Goal: Task Accomplishment & Management: Complete application form

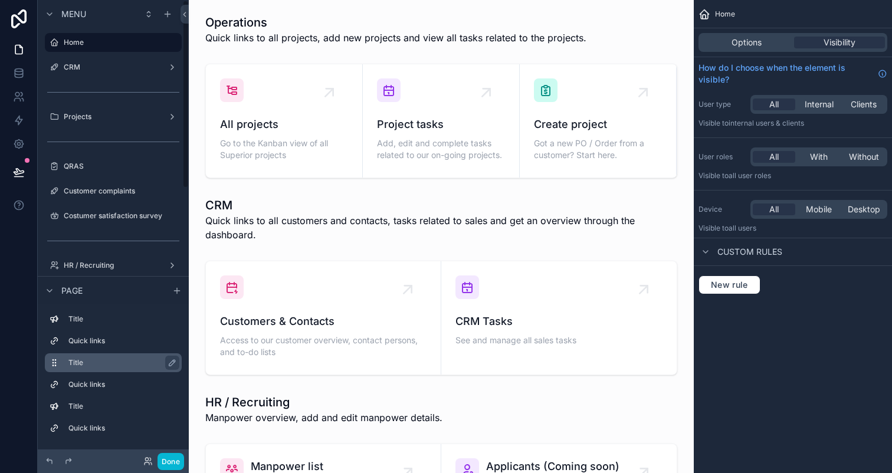
scroll to position [659, 0]
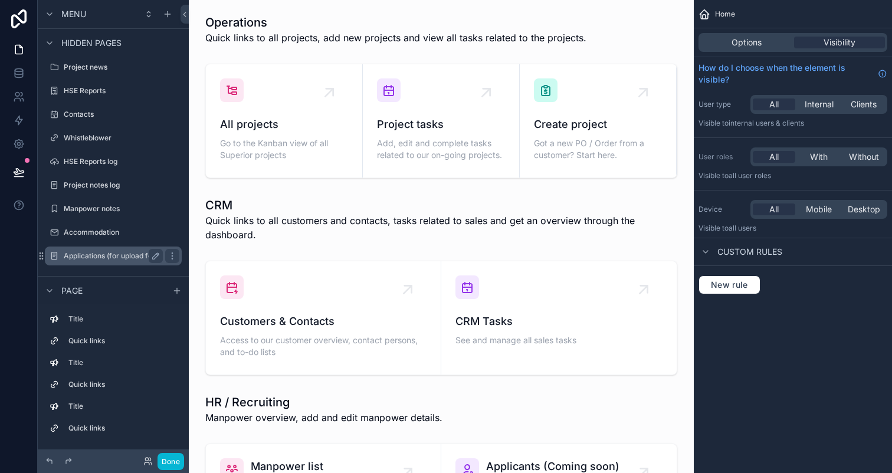
click at [101, 253] on label "Applications (for upload formular" at bounding box center [119, 255] width 111 height 9
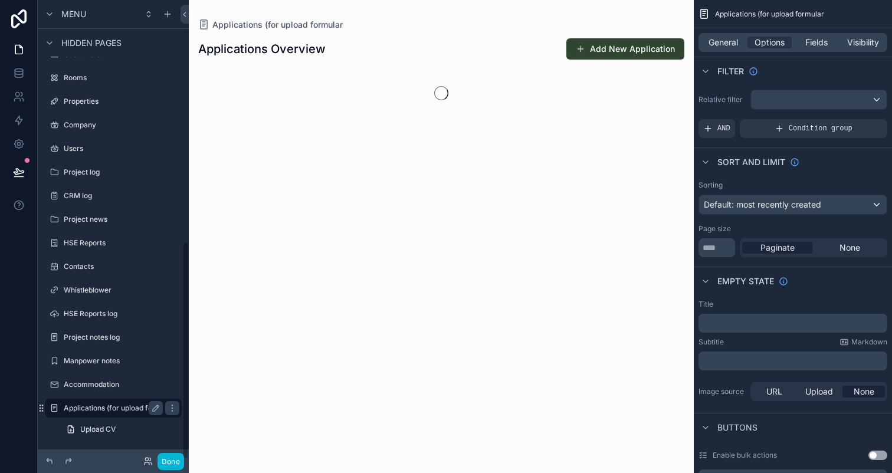
scroll to position [507, 0]
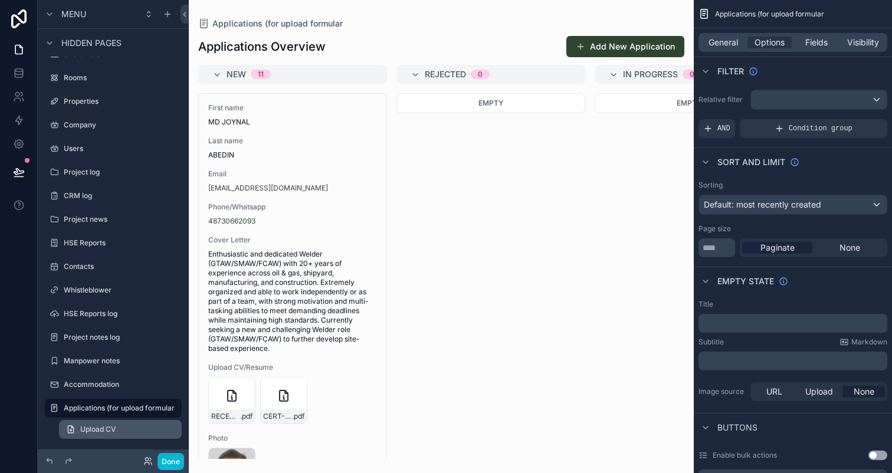
click at [103, 426] on span "Upload CV" at bounding box center [97, 429] width 35 height 9
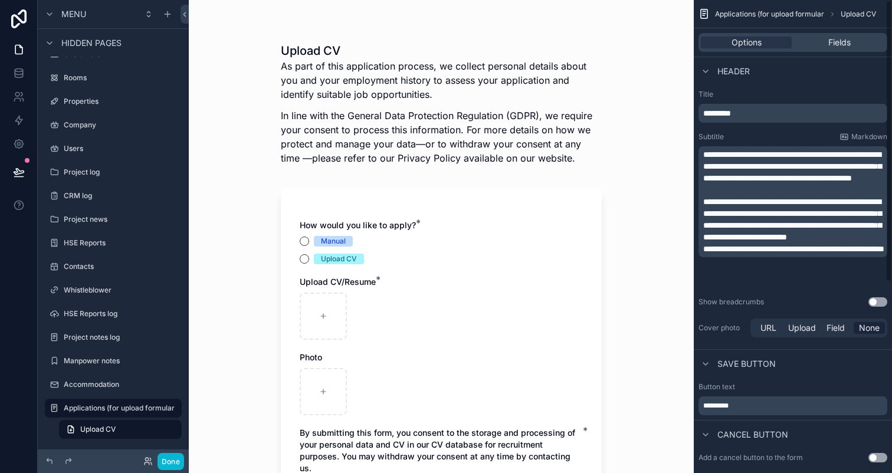
click at [843, 49] on div "Options Fields" at bounding box center [792, 42] width 189 height 19
click at [843, 46] on span "Fields" at bounding box center [839, 43] width 22 height 12
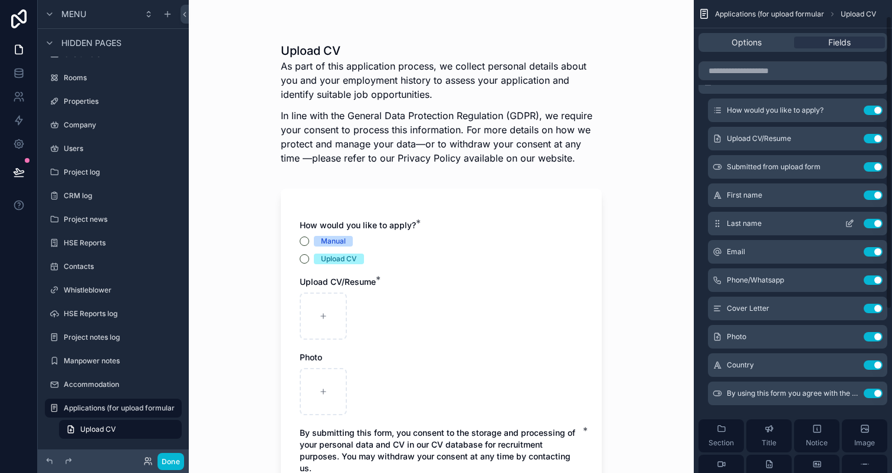
scroll to position [29, 0]
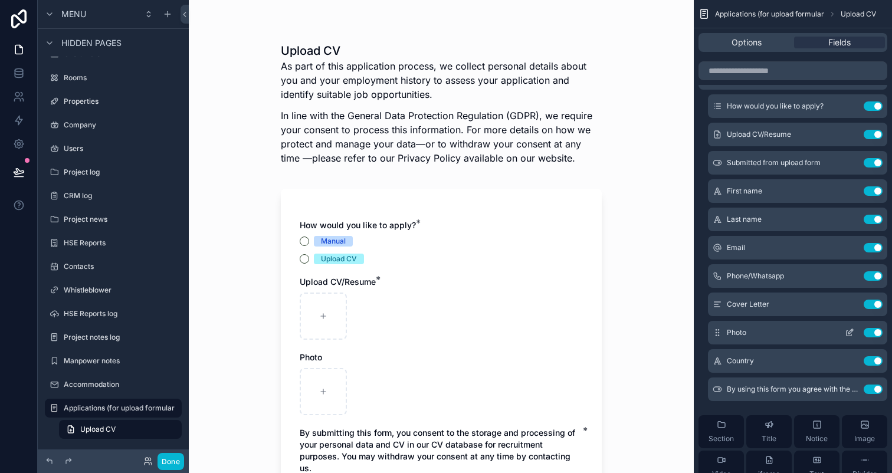
click at [846, 333] on icon "scrollable content" at bounding box center [849, 332] width 9 height 9
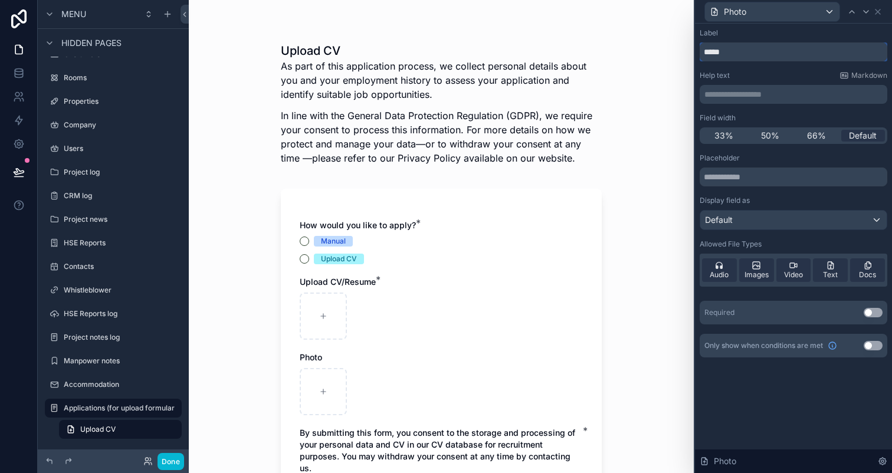
click at [813, 51] on input "*****" at bounding box center [793, 51] width 188 height 19
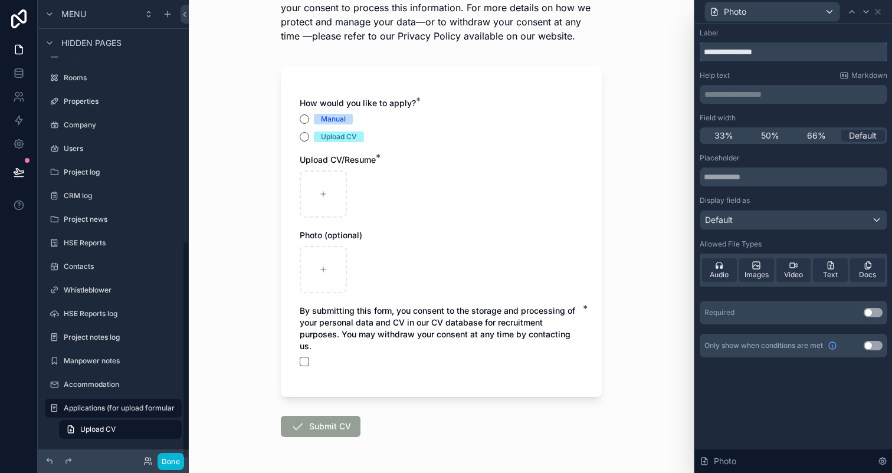
scroll to position [126, 0]
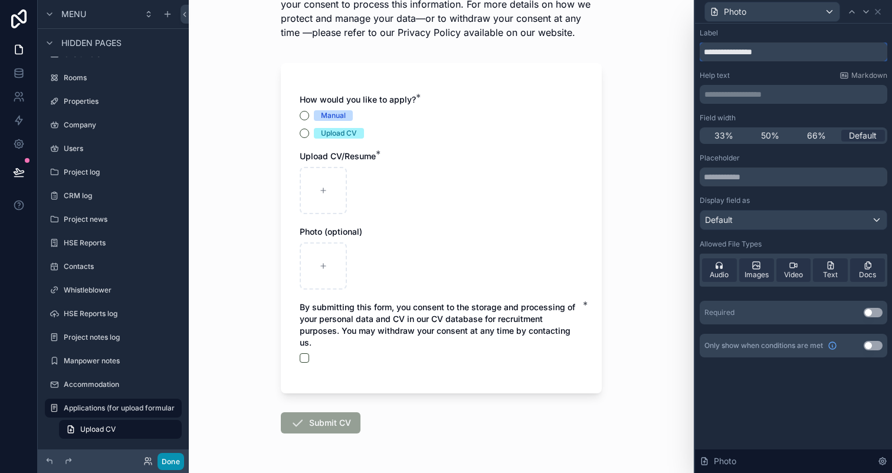
type input "**********"
click at [173, 464] on button "Done" at bounding box center [170, 461] width 27 height 17
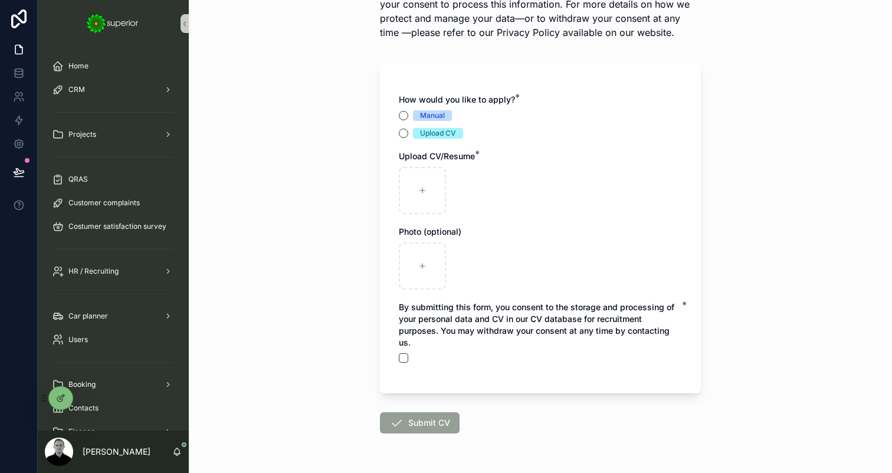
scroll to position [0, 0]
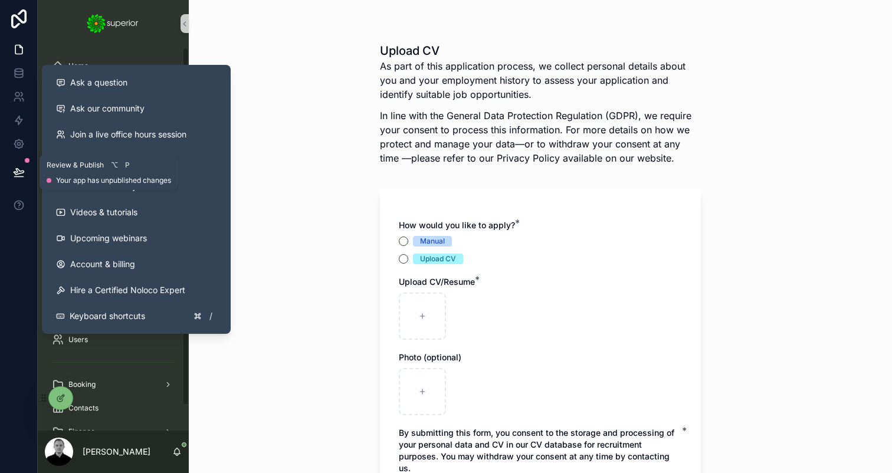
click at [17, 170] on icon at bounding box center [19, 172] width 10 height 6
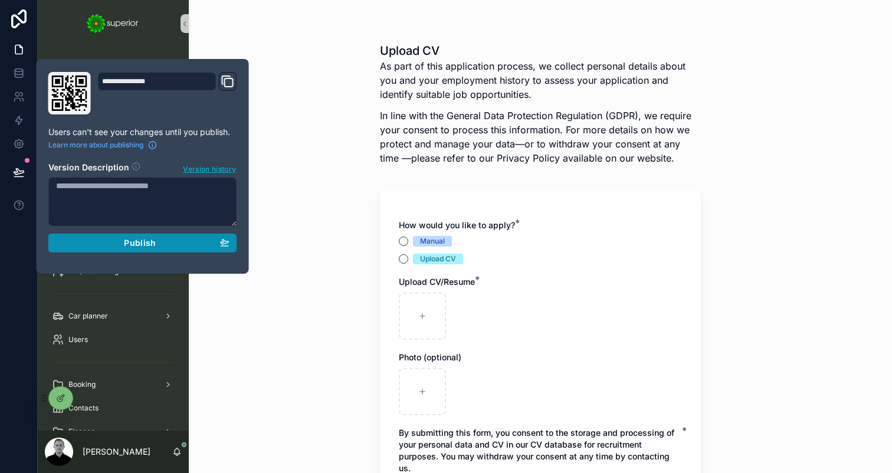
click at [125, 244] on span "Publish" at bounding box center [140, 243] width 32 height 11
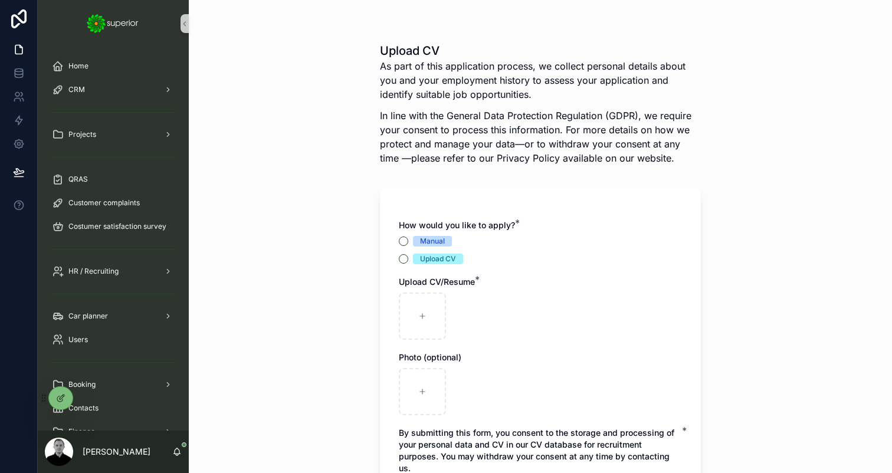
click at [290, 27] on div "Upload CV As part of this application process, we collect personal details abou…" at bounding box center [540, 236] width 703 height 473
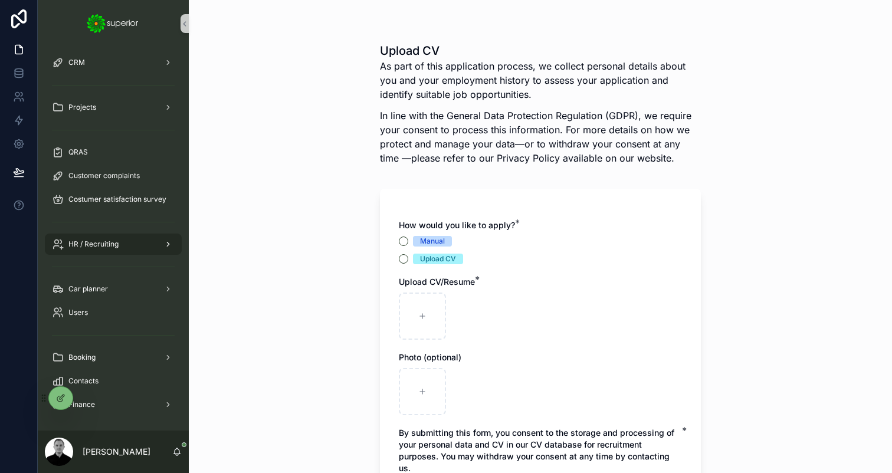
click at [120, 246] on div "HR / Recruiting" at bounding box center [113, 244] width 123 height 19
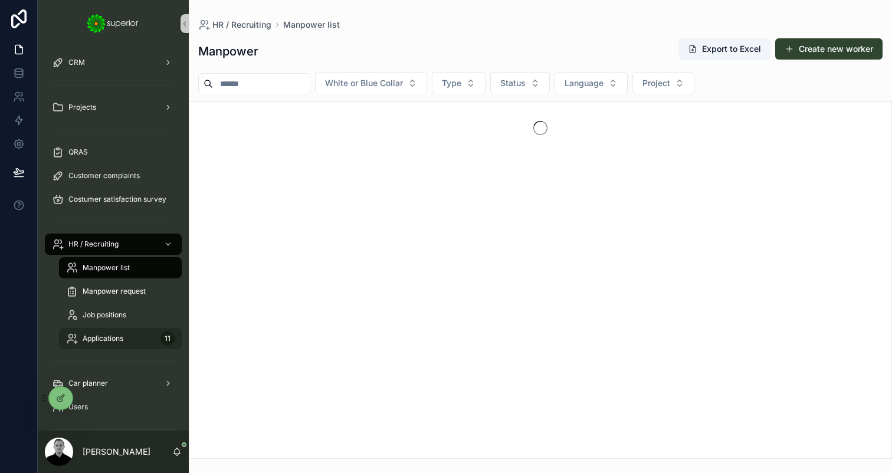
click at [116, 342] on span "Applications" at bounding box center [103, 338] width 41 height 9
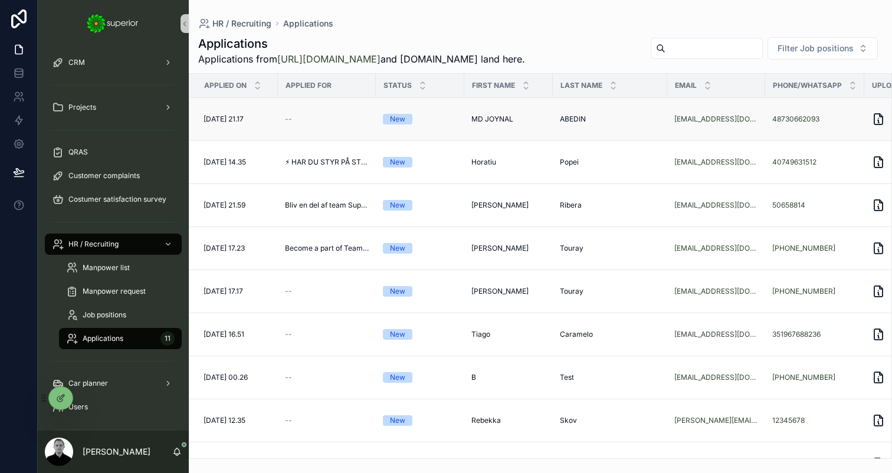
click at [322, 124] on div "--" at bounding box center [327, 118] width 84 height 9
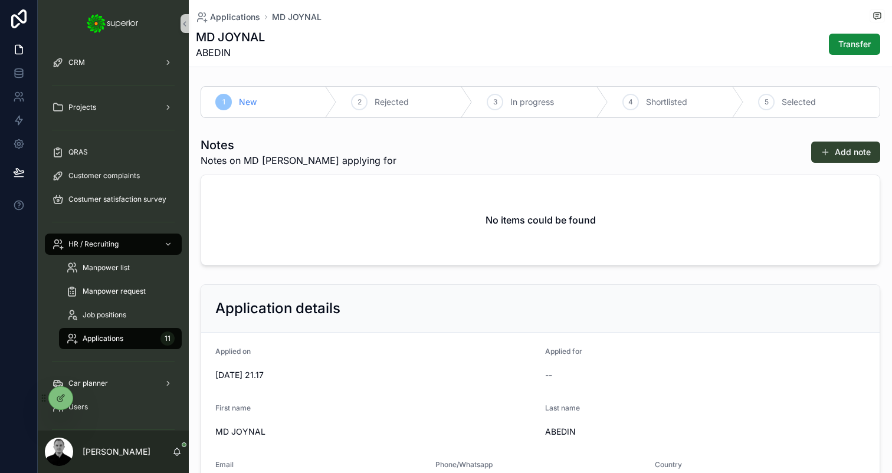
click at [125, 340] on div "Applications 11" at bounding box center [120, 338] width 109 height 19
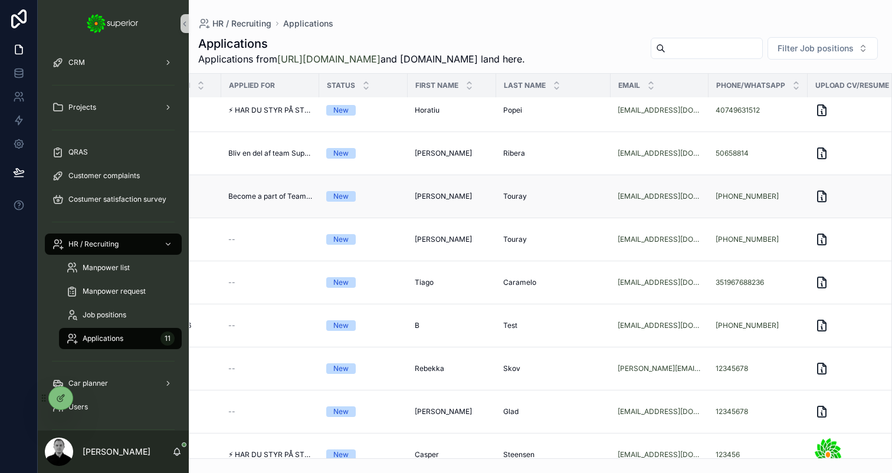
scroll to position [52, 0]
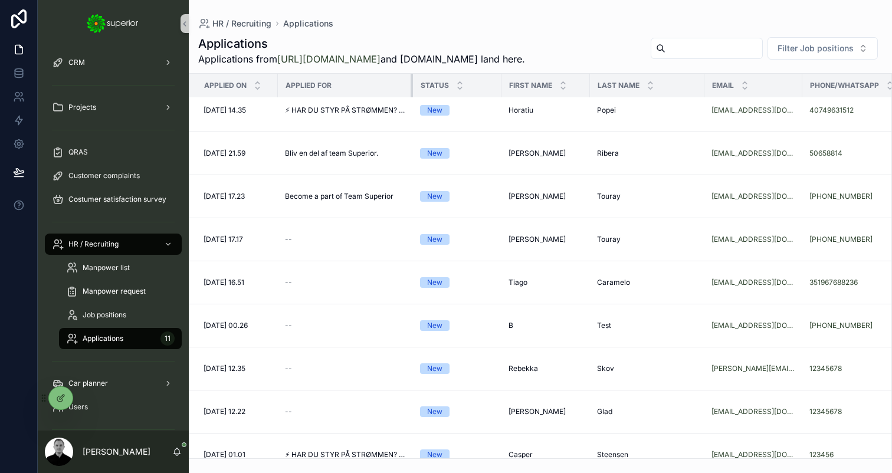
drag, startPoint x: 373, startPoint y: 111, endPoint x: 408, endPoint y: 114, distance: 35.0
click at [410, 97] on div "scrollable content" at bounding box center [412, 86] width 5 height 24
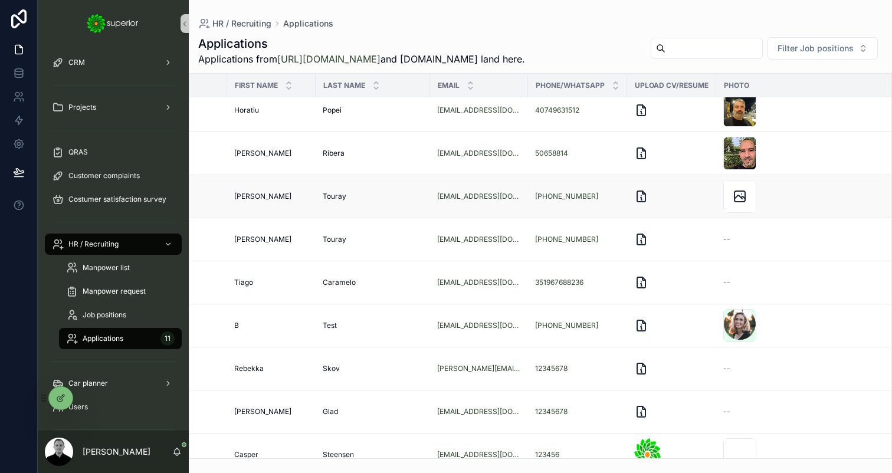
scroll to position [52, 297]
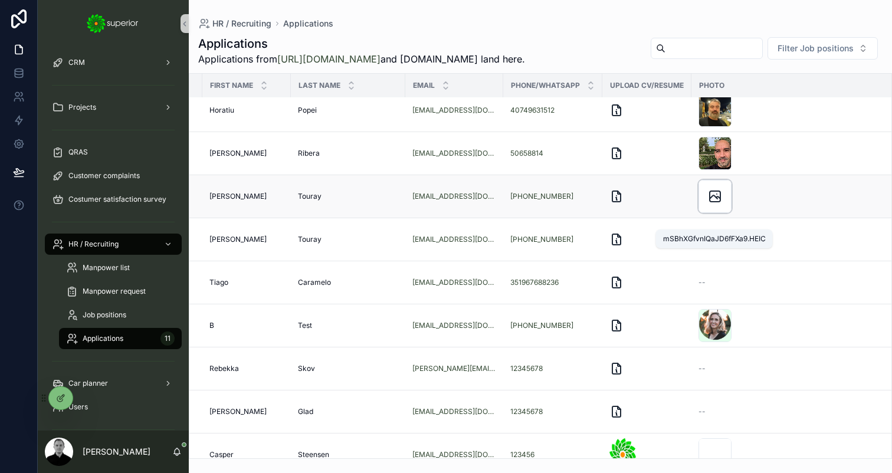
click at [720, 203] on icon "scrollable content" at bounding box center [715, 196] width 14 height 14
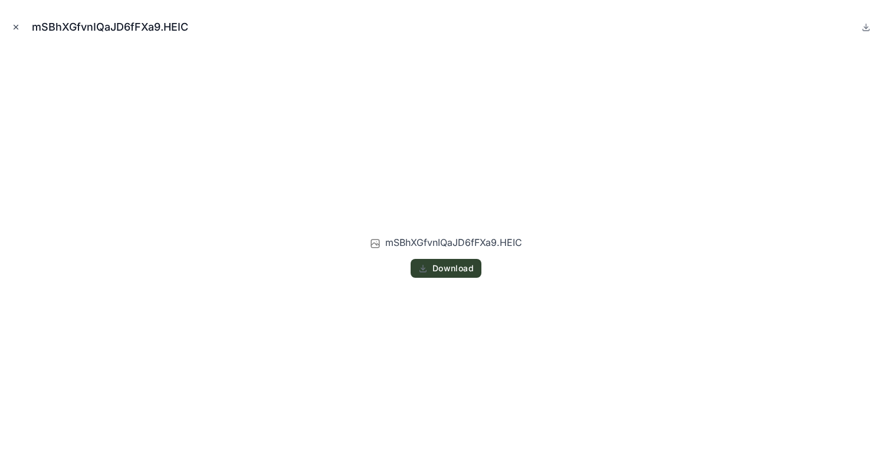
click at [15, 28] on icon "Close modal" at bounding box center [16, 27] width 8 height 8
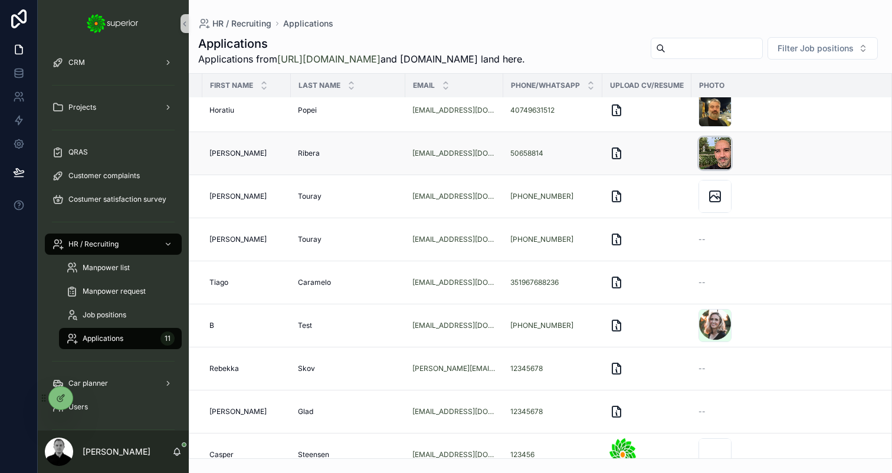
click at [712, 170] on div "scrollable content" at bounding box center [714, 153] width 33 height 33
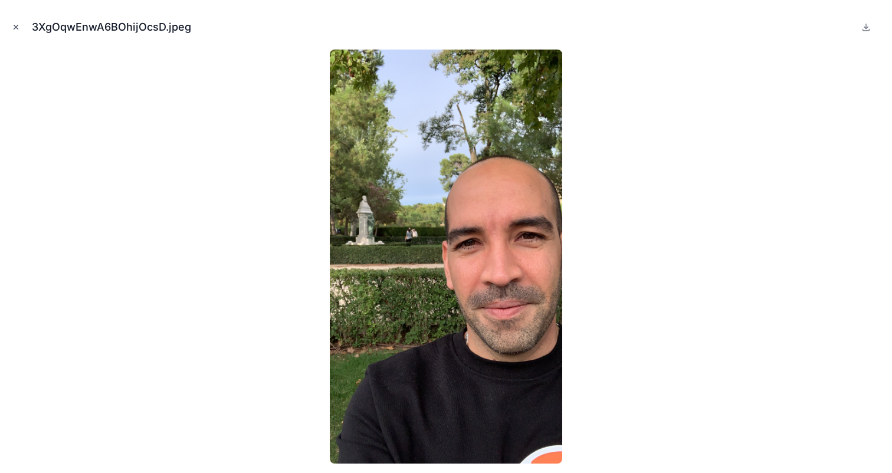
click at [12, 25] on icon "Close modal" at bounding box center [16, 27] width 8 height 8
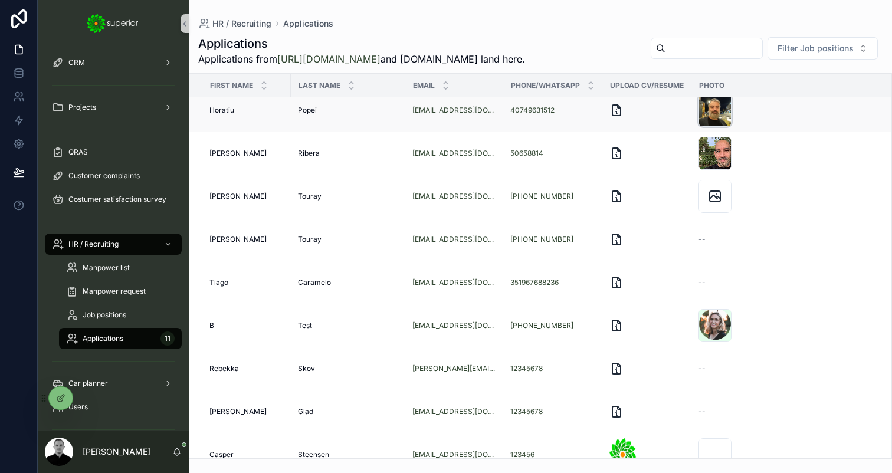
click at [702, 127] on div "scrollable content" at bounding box center [714, 110] width 33 height 33
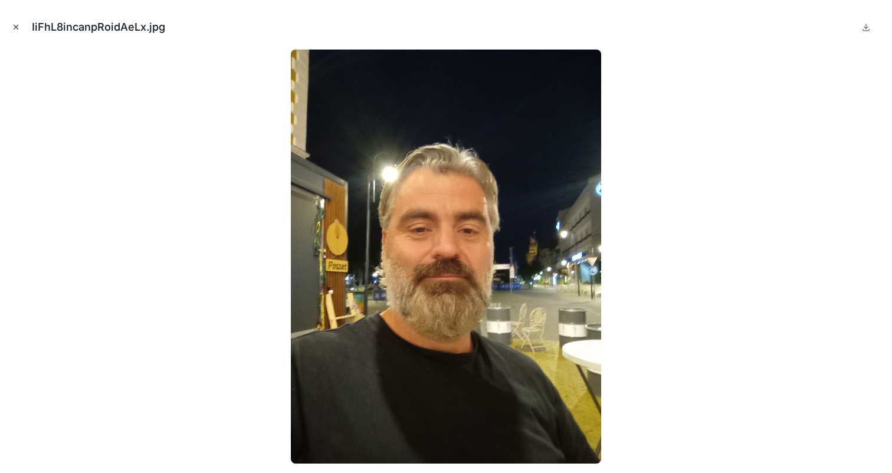
click at [16, 28] on icon "Close modal" at bounding box center [16, 27] width 8 height 8
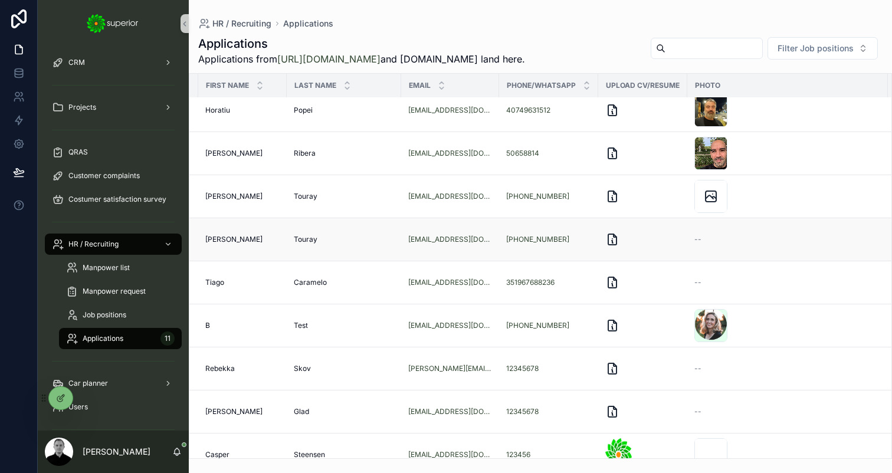
scroll to position [52, 0]
